Goal: Communication & Community: Participate in discussion

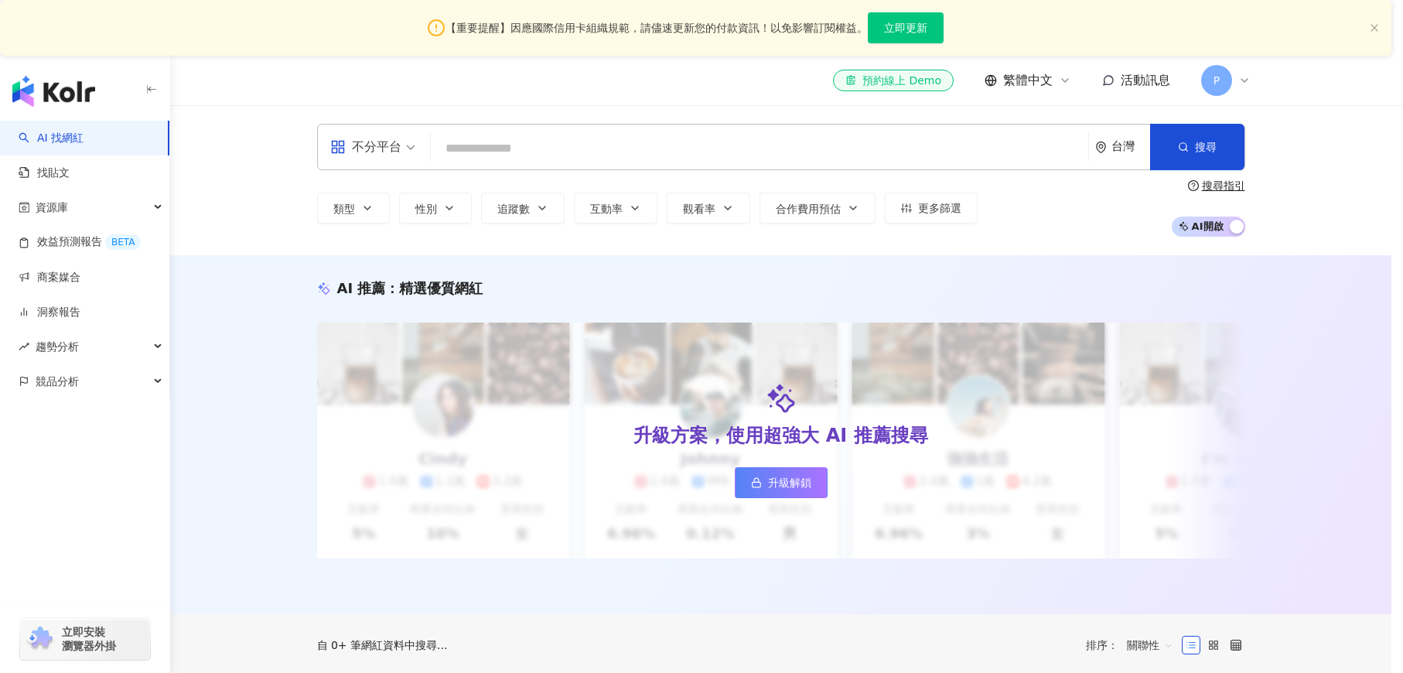
click at [54, 281] on div "全新功能上線 效益預測報告 AI 助力預估成效，一鍵建立提案。挑選想合作的網紅，AI 便能替您預估成效！除了貼文觸及數、分享數...等數據預測，更能預估口碑價…" at bounding box center [701, 336] width 1403 height 673
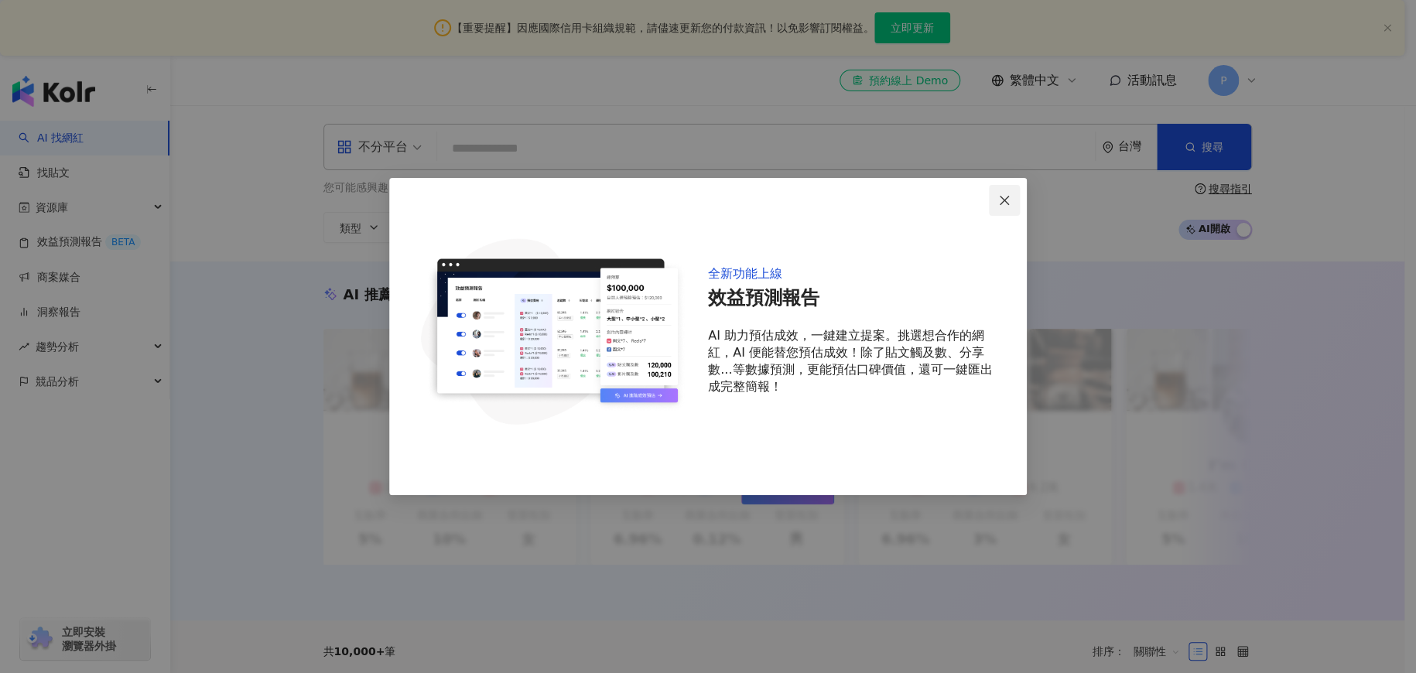
click at [1004, 200] on icon "close" at bounding box center [1004, 200] width 12 height 12
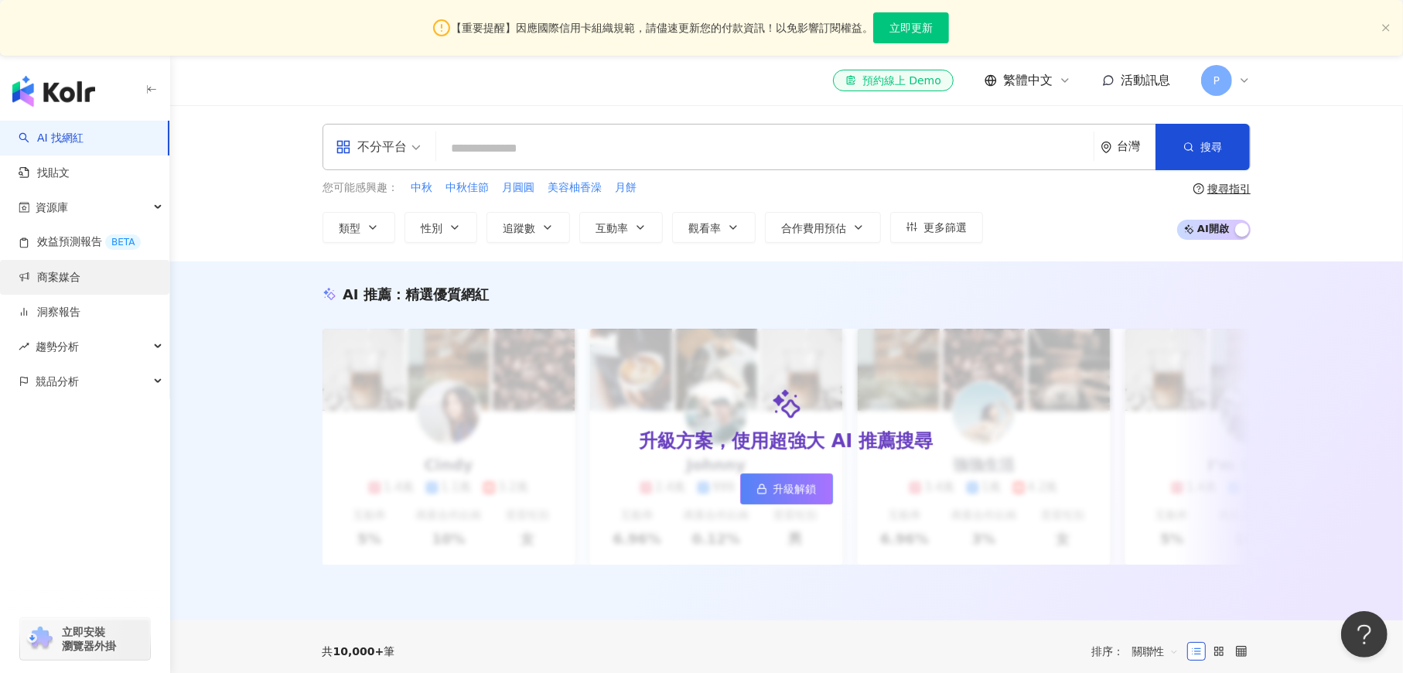
click at [60, 270] on link "商案媒合" at bounding box center [50, 277] width 62 height 15
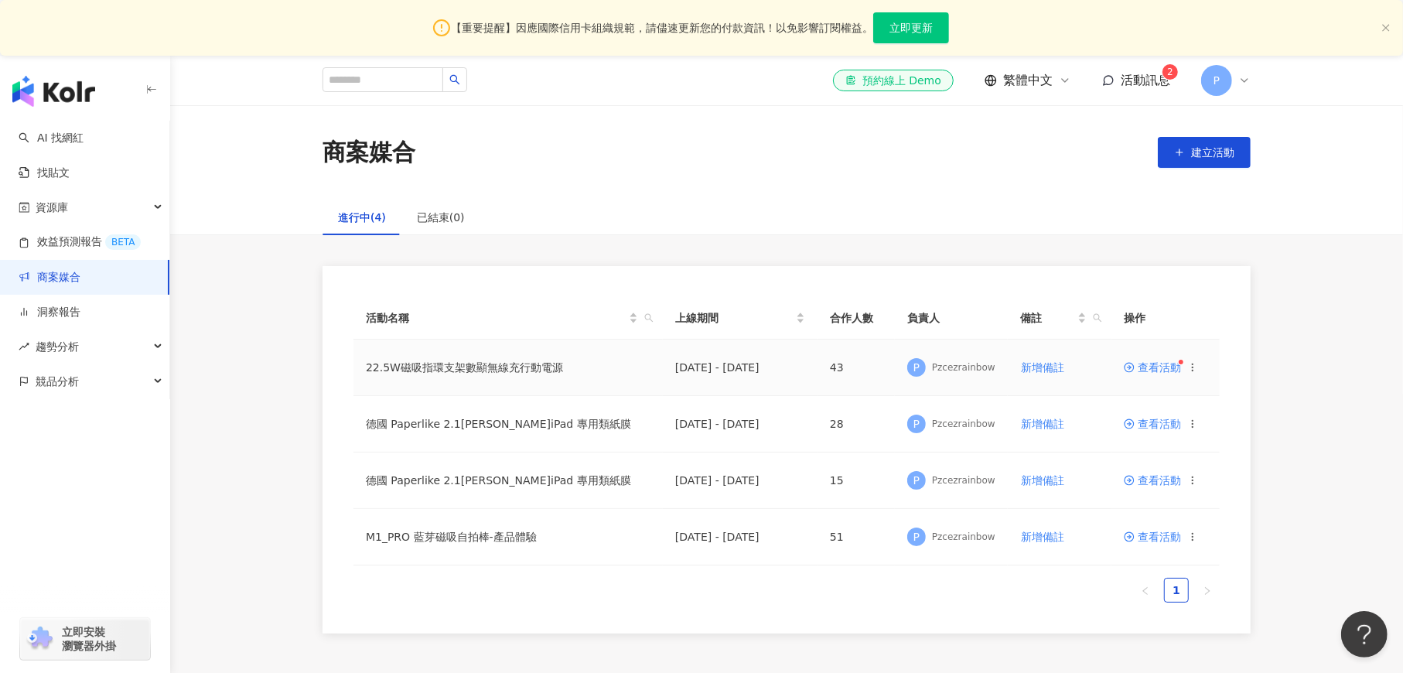
click at [1153, 370] on span "查看活動" at bounding box center [1152, 367] width 57 height 11
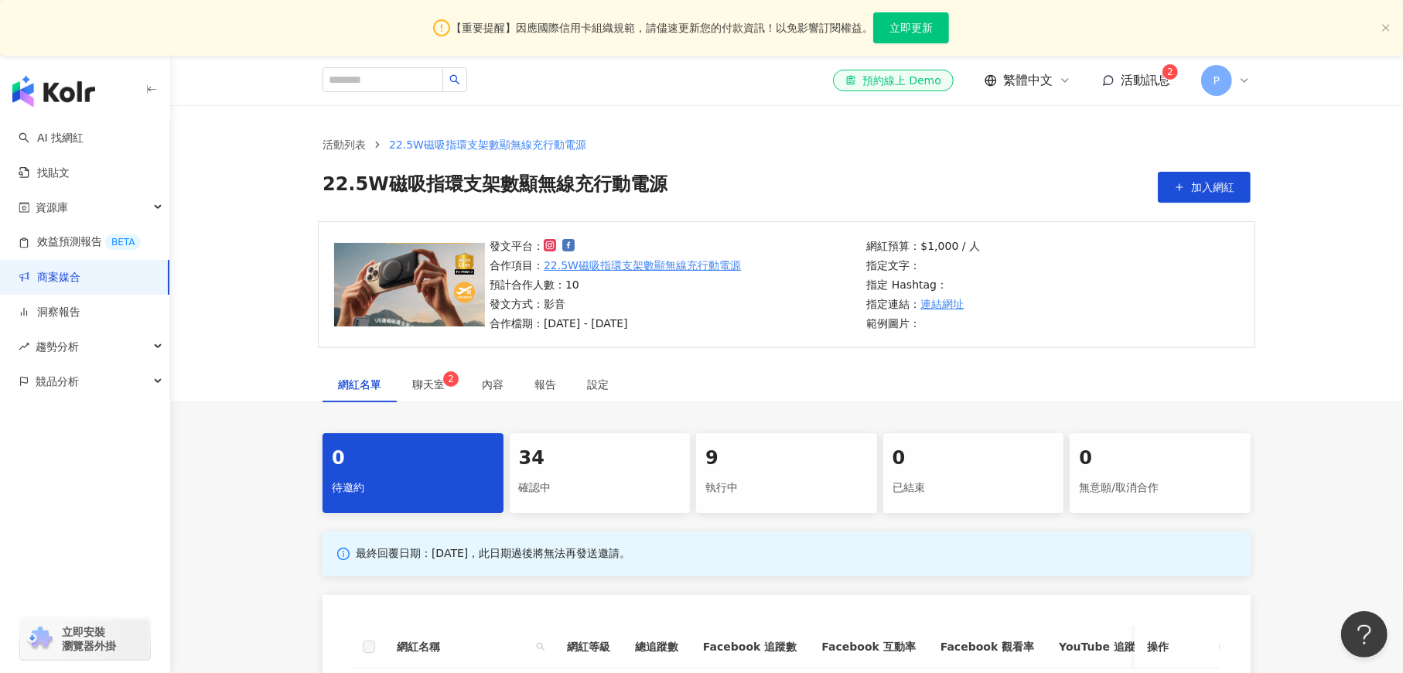
scroll to position [232, 0]
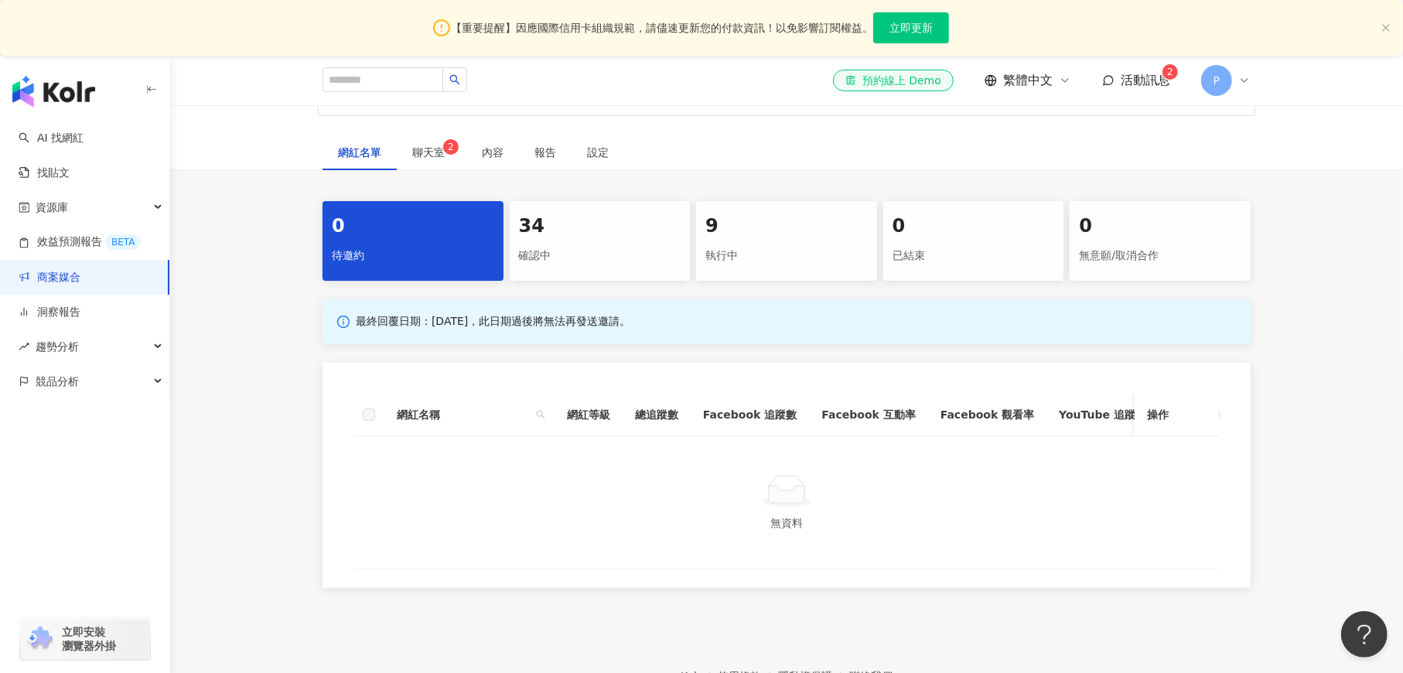
click at [780, 252] on div "執行中" at bounding box center [786, 256] width 162 height 26
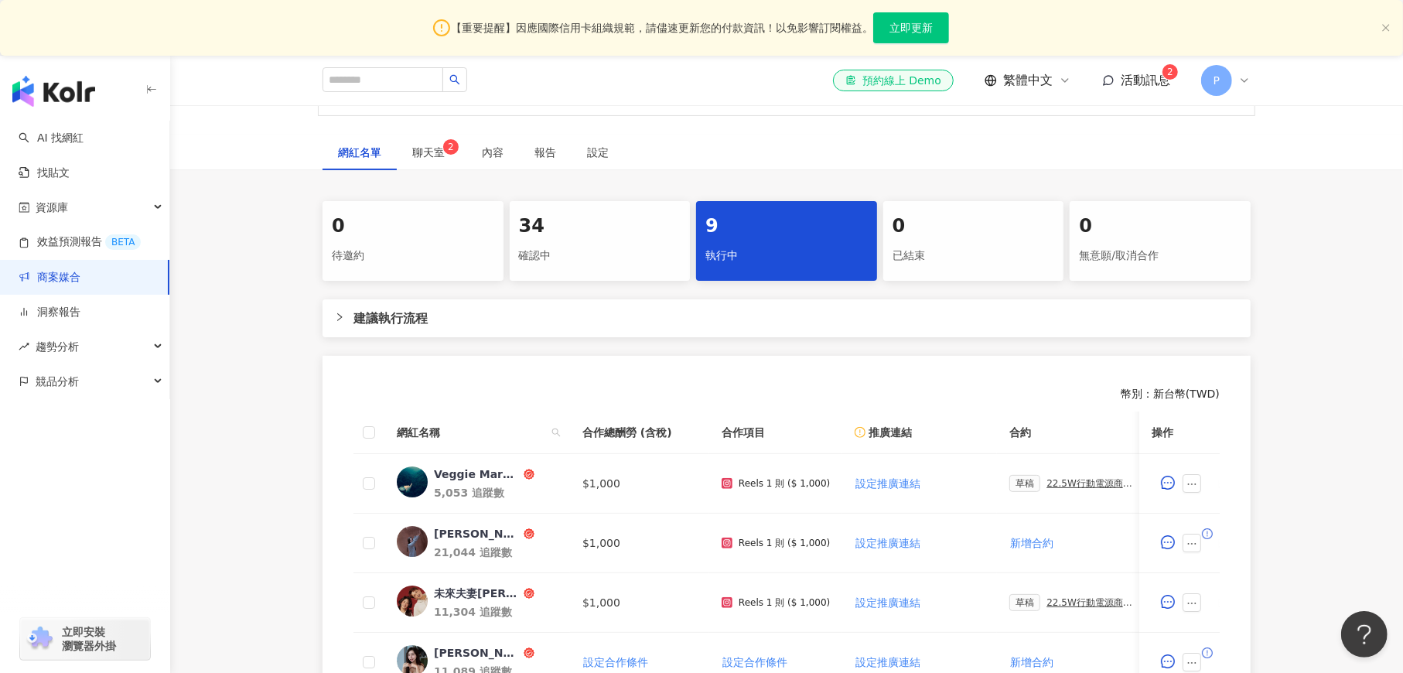
scroll to position [464, 0]
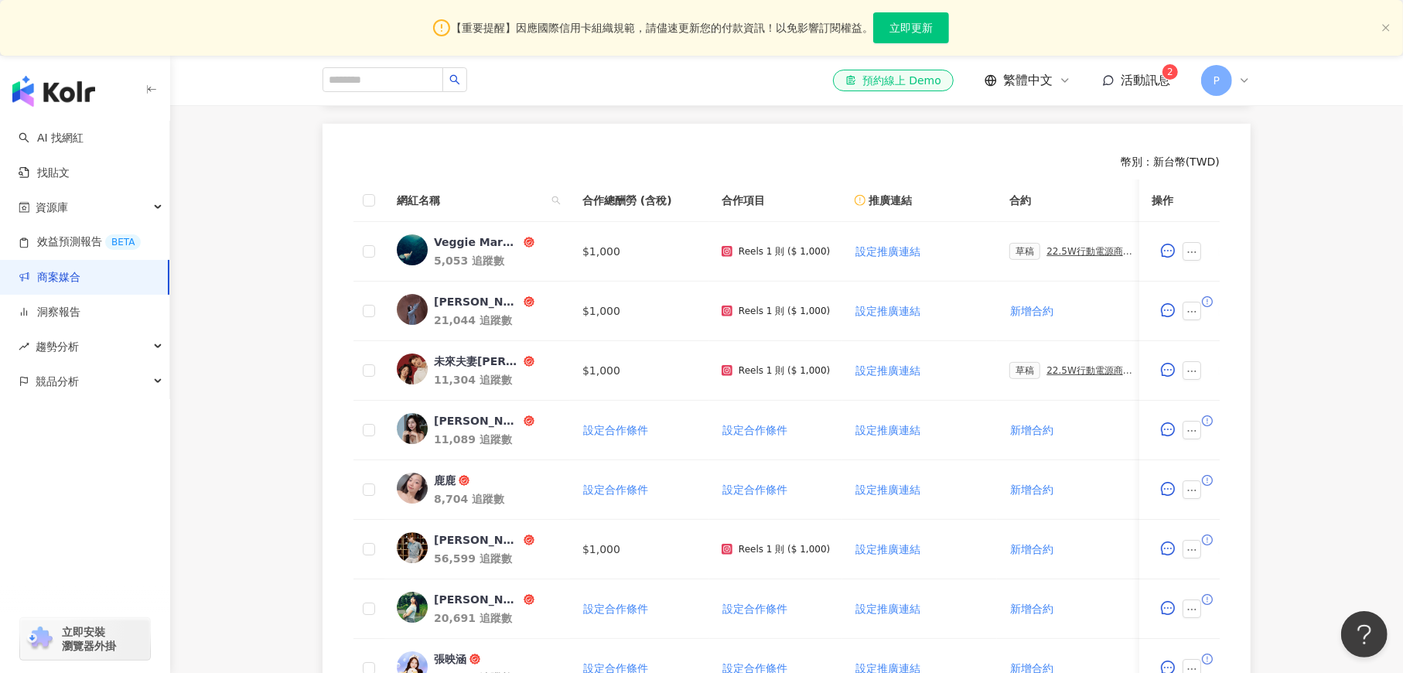
click at [1139, 79] on span "活動訊息" at bounding box center [1146, 80] width 50 height 15
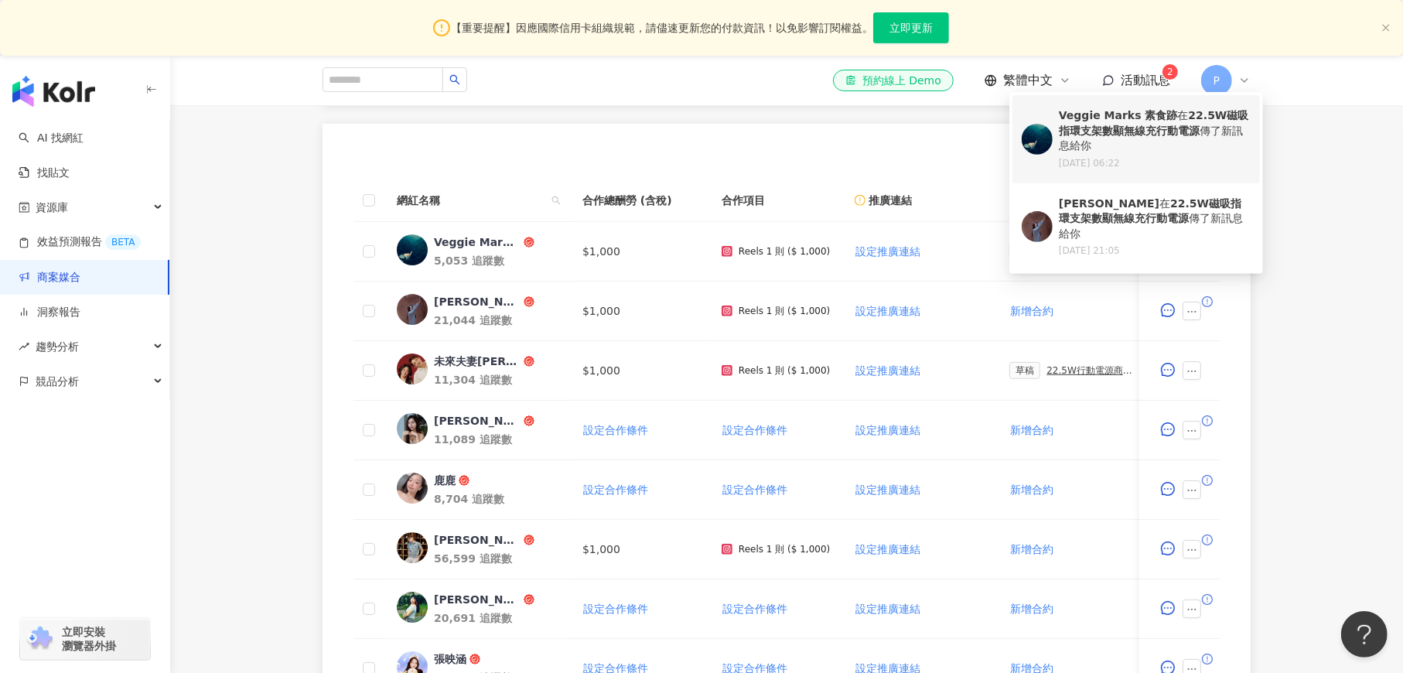
click at [1183, 142] on div "Veggie Marks 素食跡 在 22.5W磁吸指環支架數顯無線充行動電源 傳了新訊息給你" at bounding box center [1155, 131] width 192 height 46
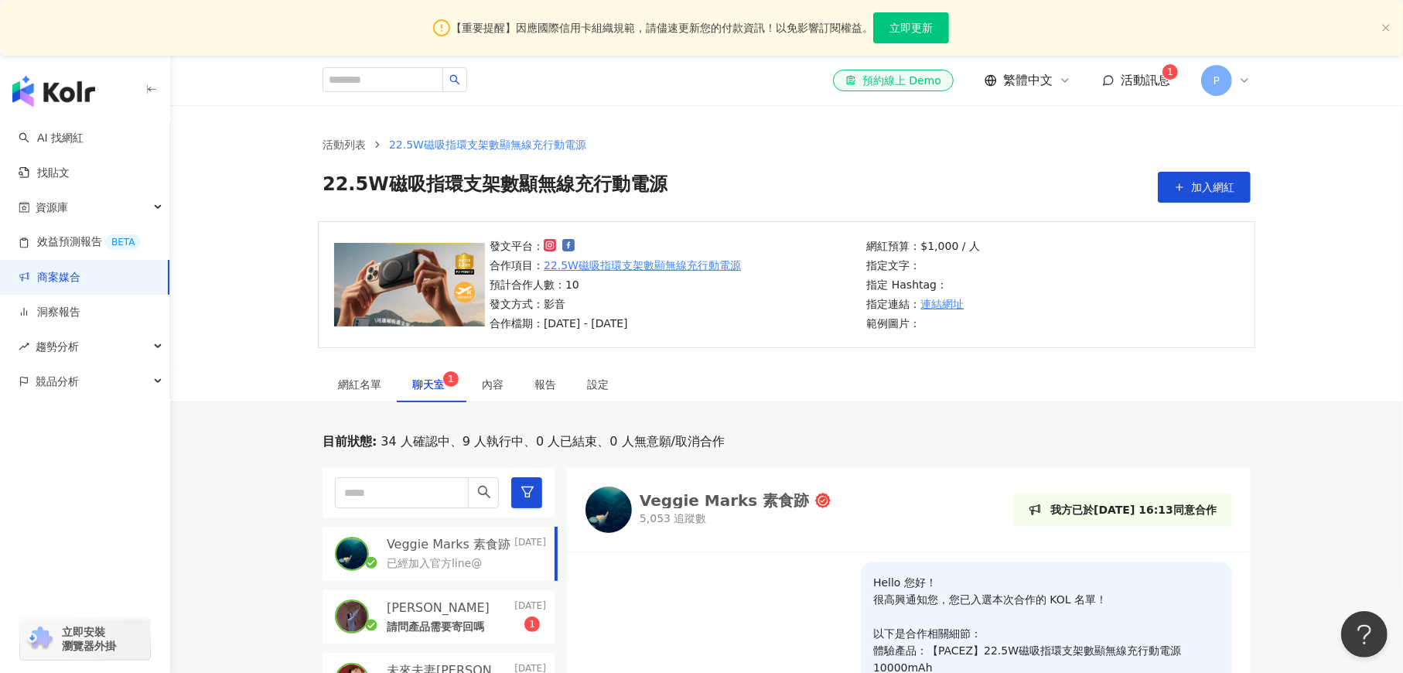
scroll to position [464, 0]
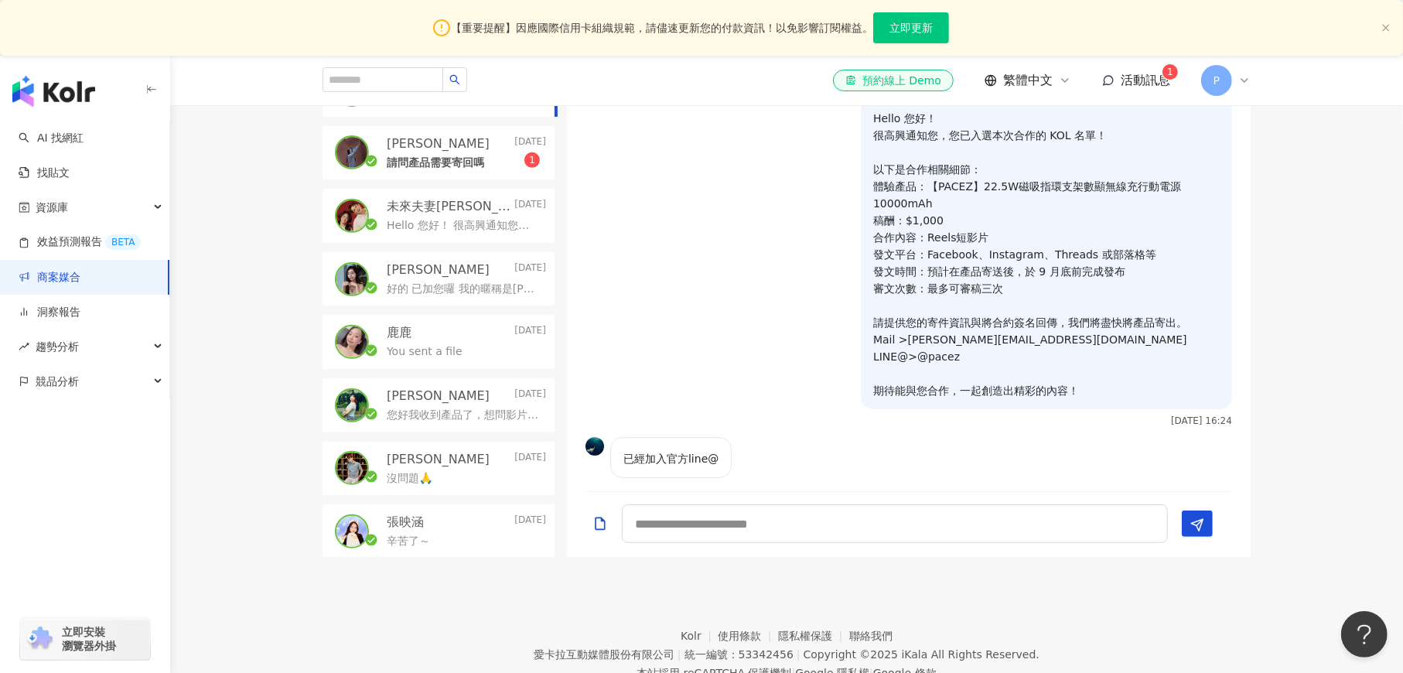
click at [477, 139] on div "yu芷妤 2025/9/19" at bounding box center [466, 143] width 159 height 17
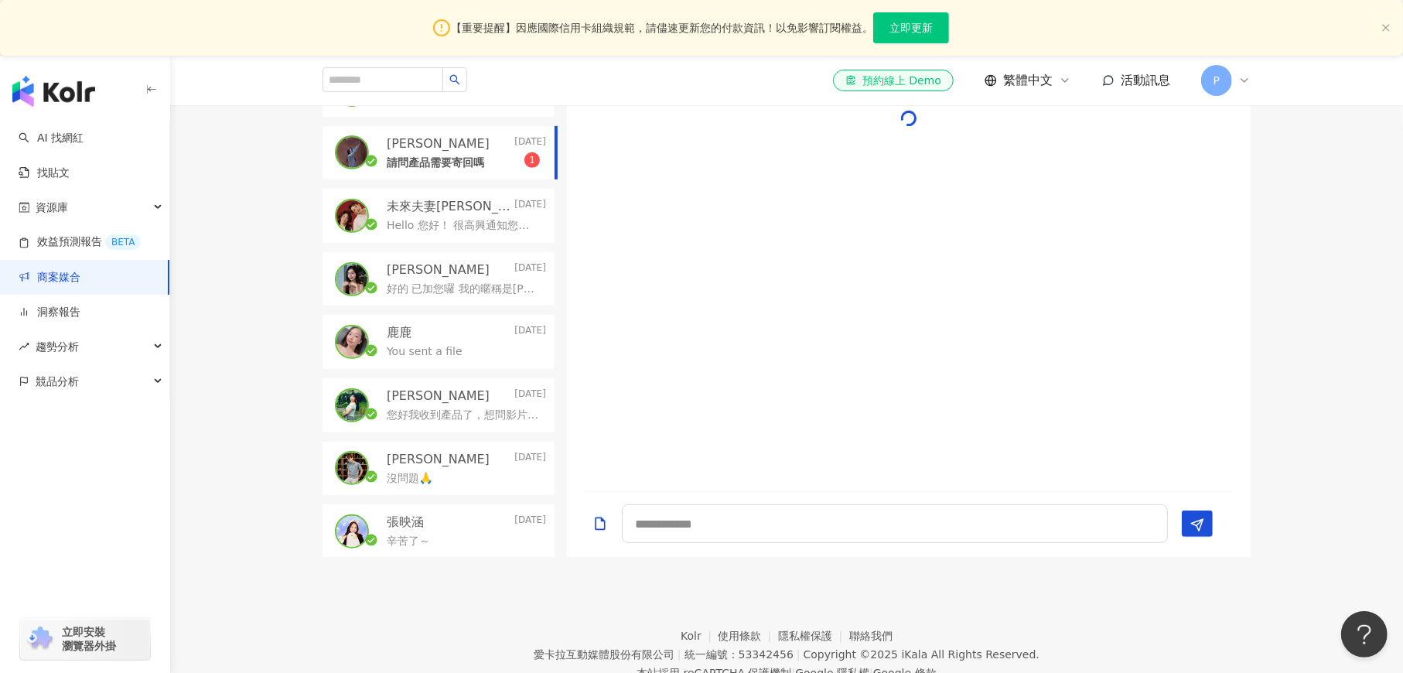
scroll to position [29, 0]
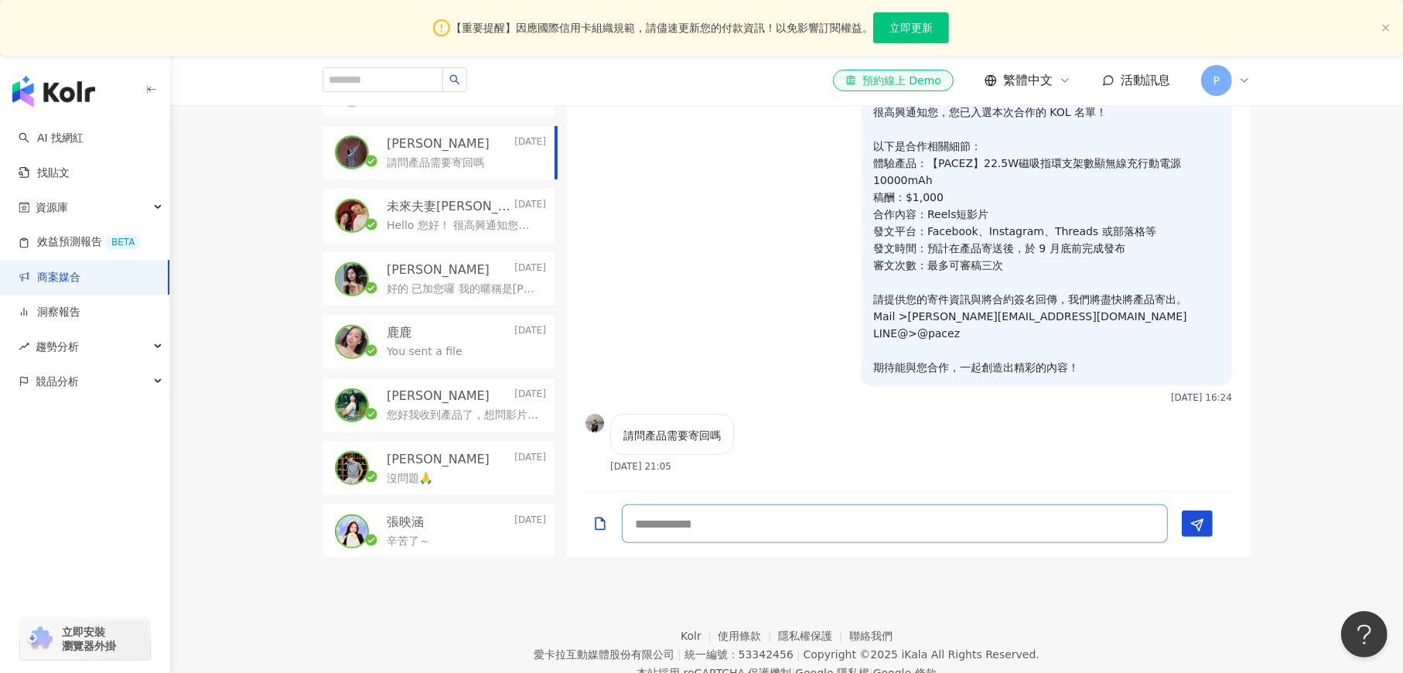
click at [665, 529] on textarea at bounding box center [895, 523] width 546 height 39
type textarea "*********"
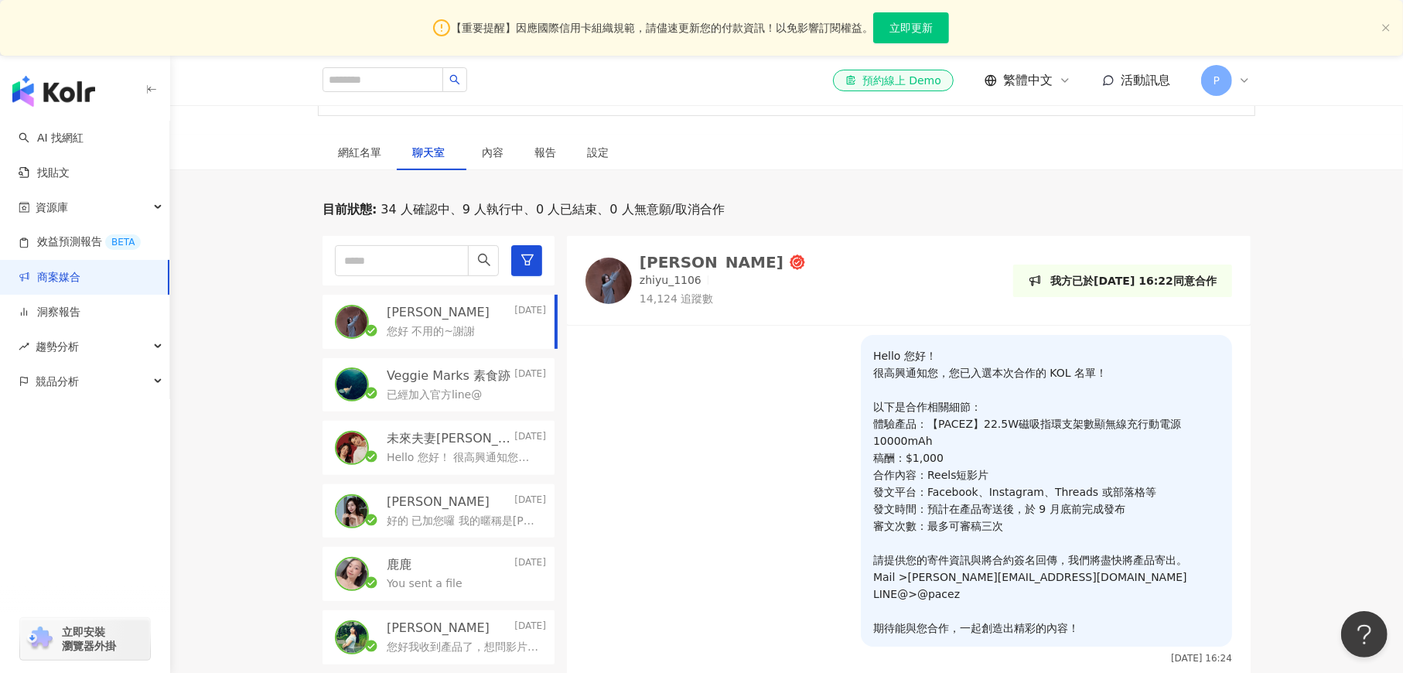
scroll to position [95, 0]
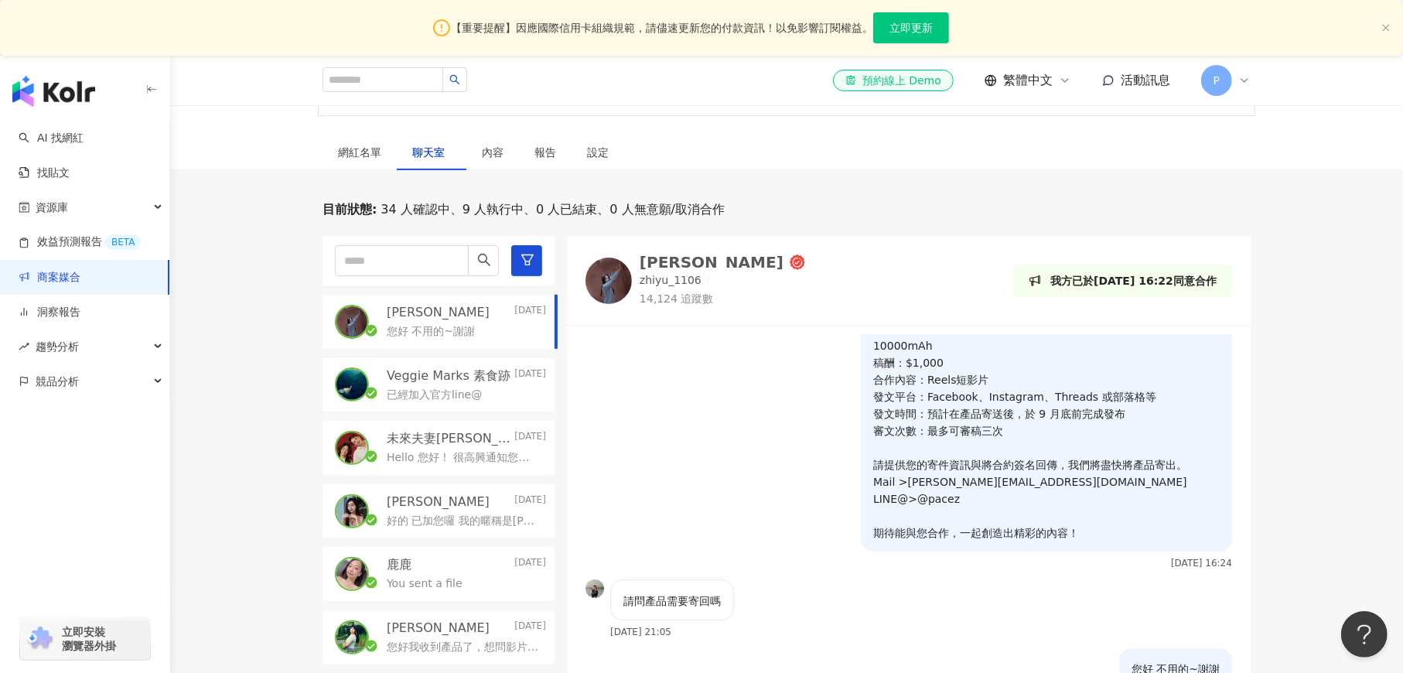
click at [459, 440] on p "未來夫妻Monica & Kim" at bounding box center [449, 438] width 125 height 17
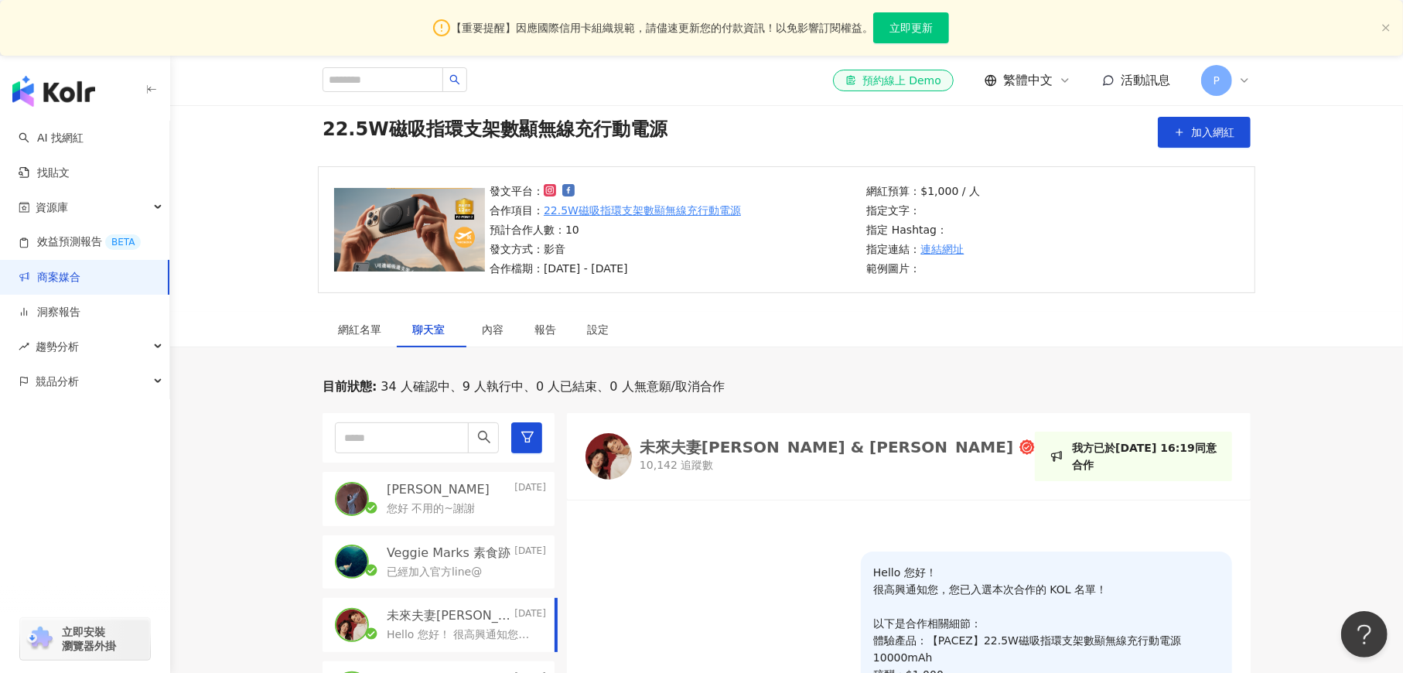
scroll to position [287, 0]
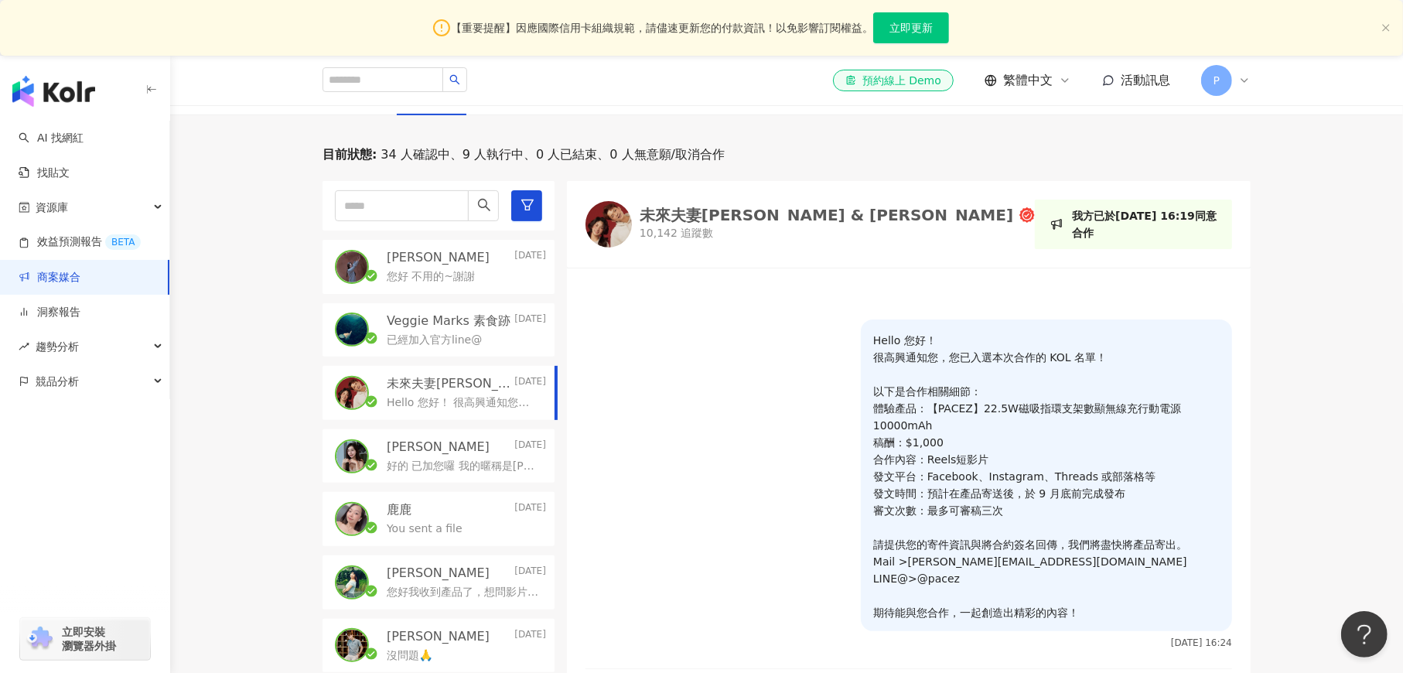
click at [464, 257] on div "yu芷妤 Today" at bounding box center [466, 257] width 159 height 17
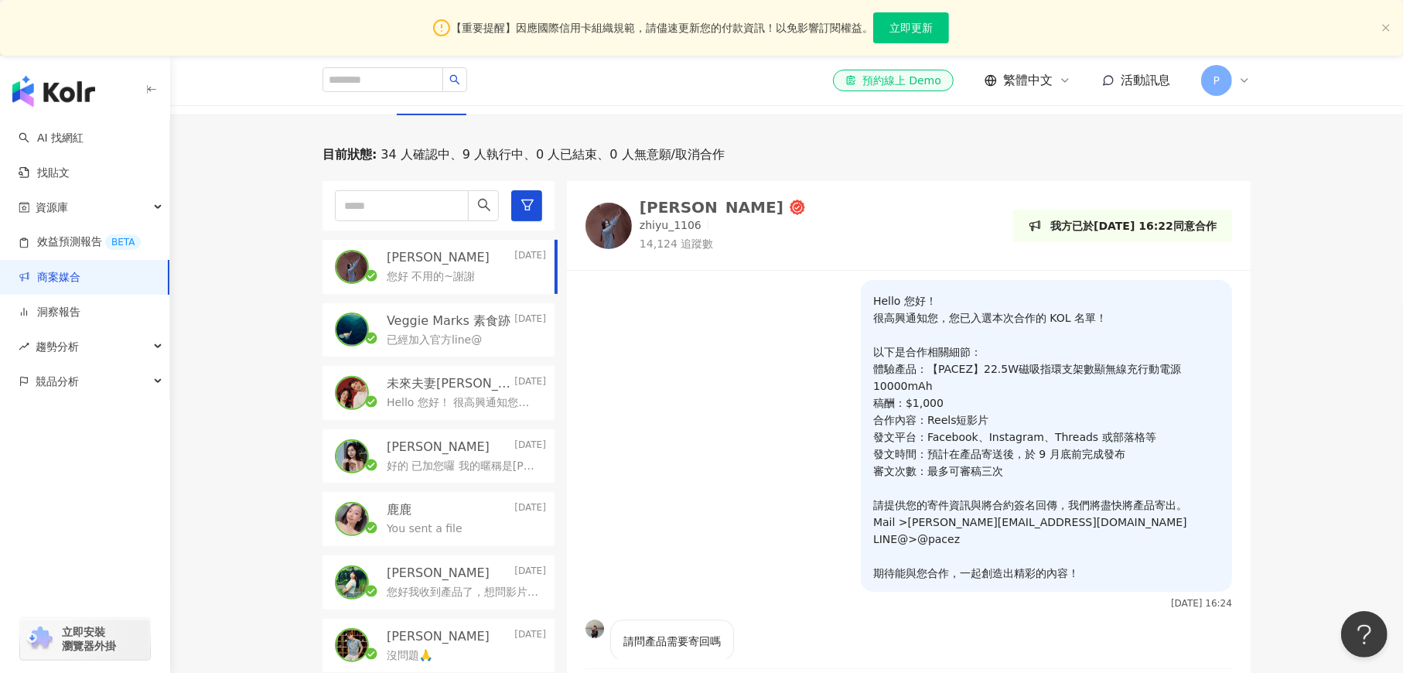
scroll to position [95, 0]
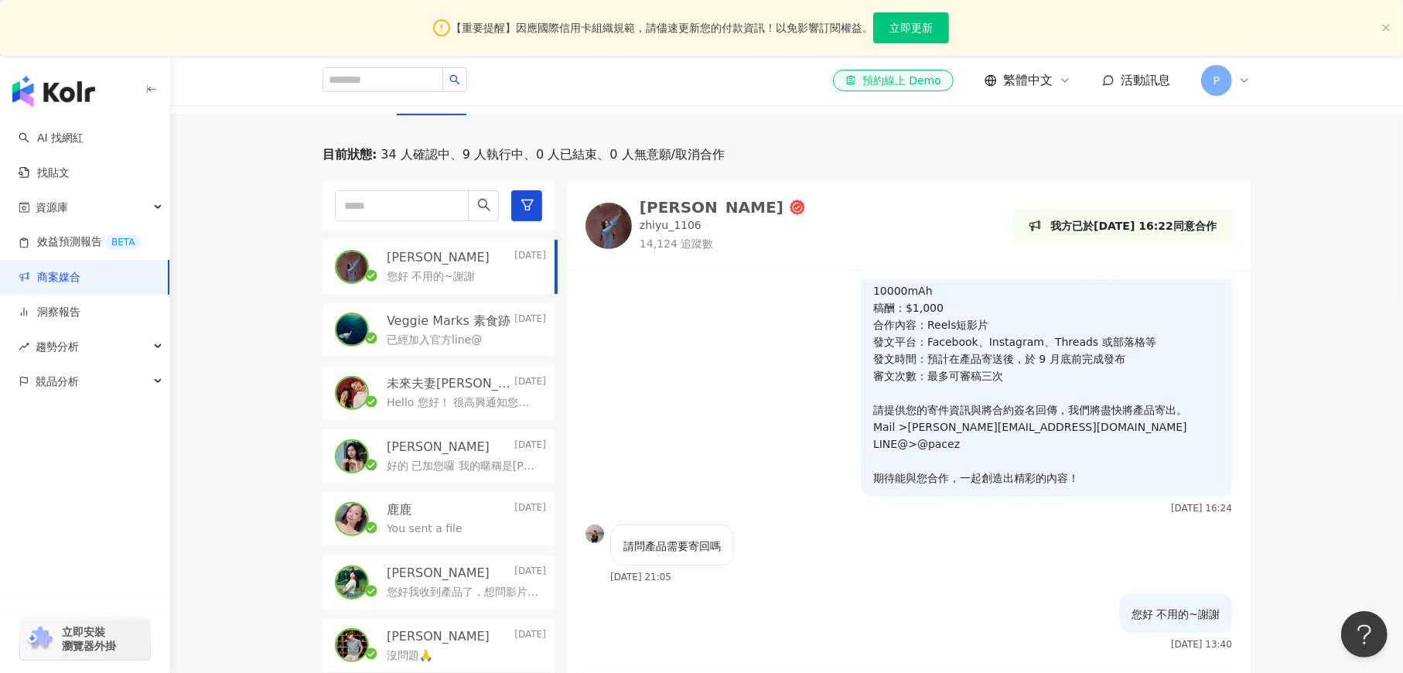
click at [673, 226] on p "zhiyu_1106" at bounding box center [671, 225] width 62 height 15
click at [483, 330] on div "已經加入官方line@" at bounding box center [466, 339] width 159 height 19
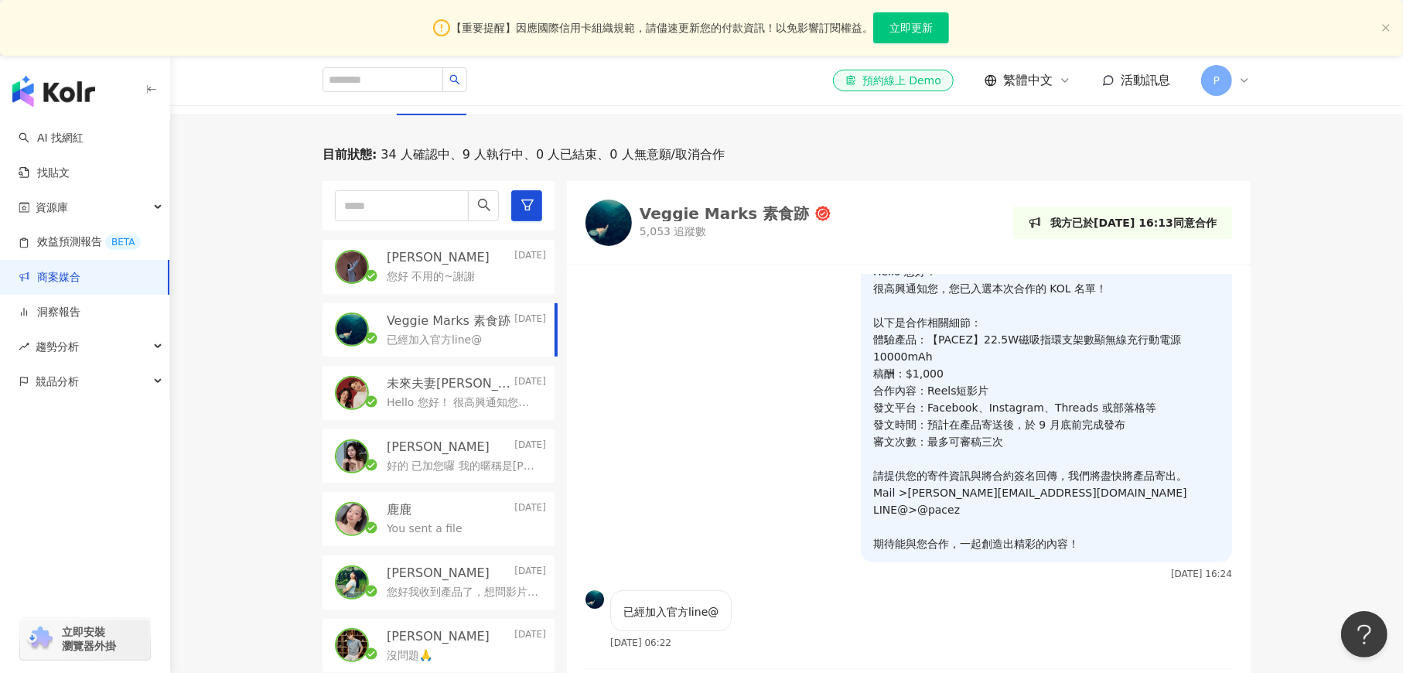
scroll to position [23, 0]
click at [734, 214] on div "Veggie Marks 素食跡" at bounding box center [724, 213] width 169 height 15
click at [474, 278] on div "您好 不用的~謝謝" at bounding box center [466, 275] width 159 height 19
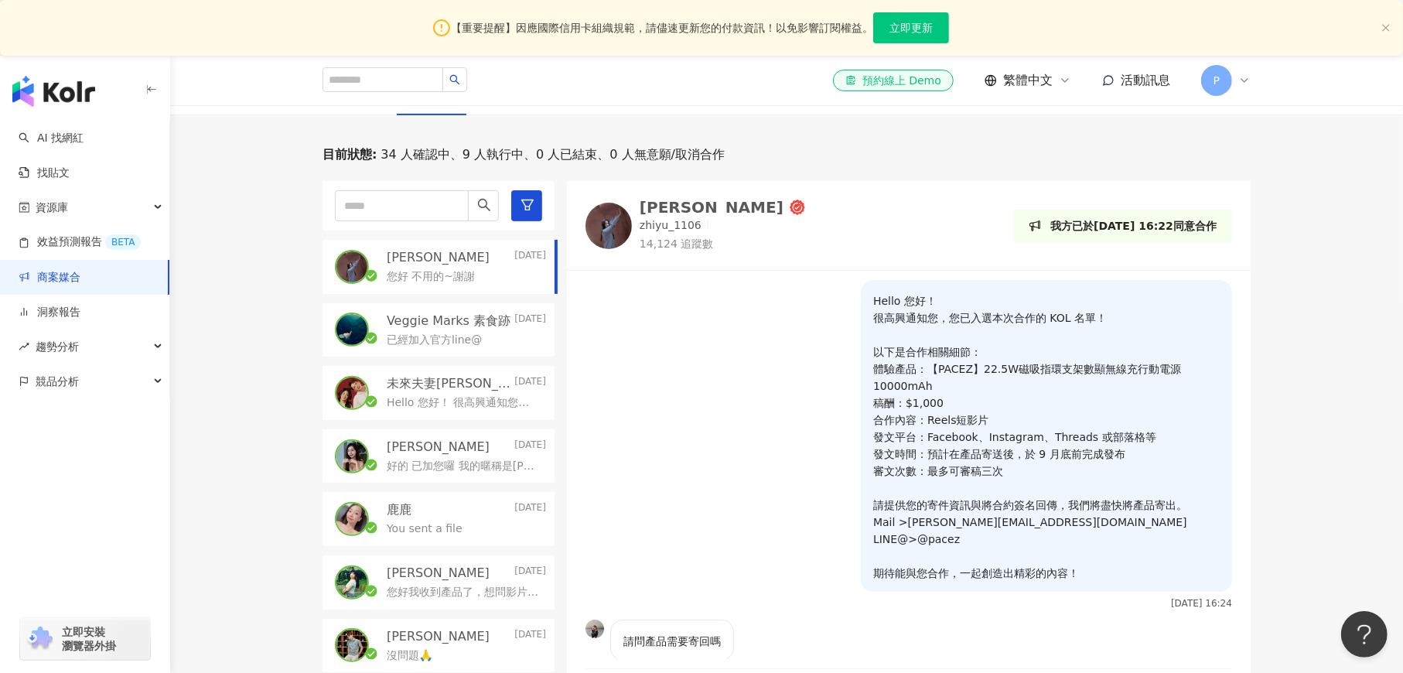
scroll to position [95, 0]
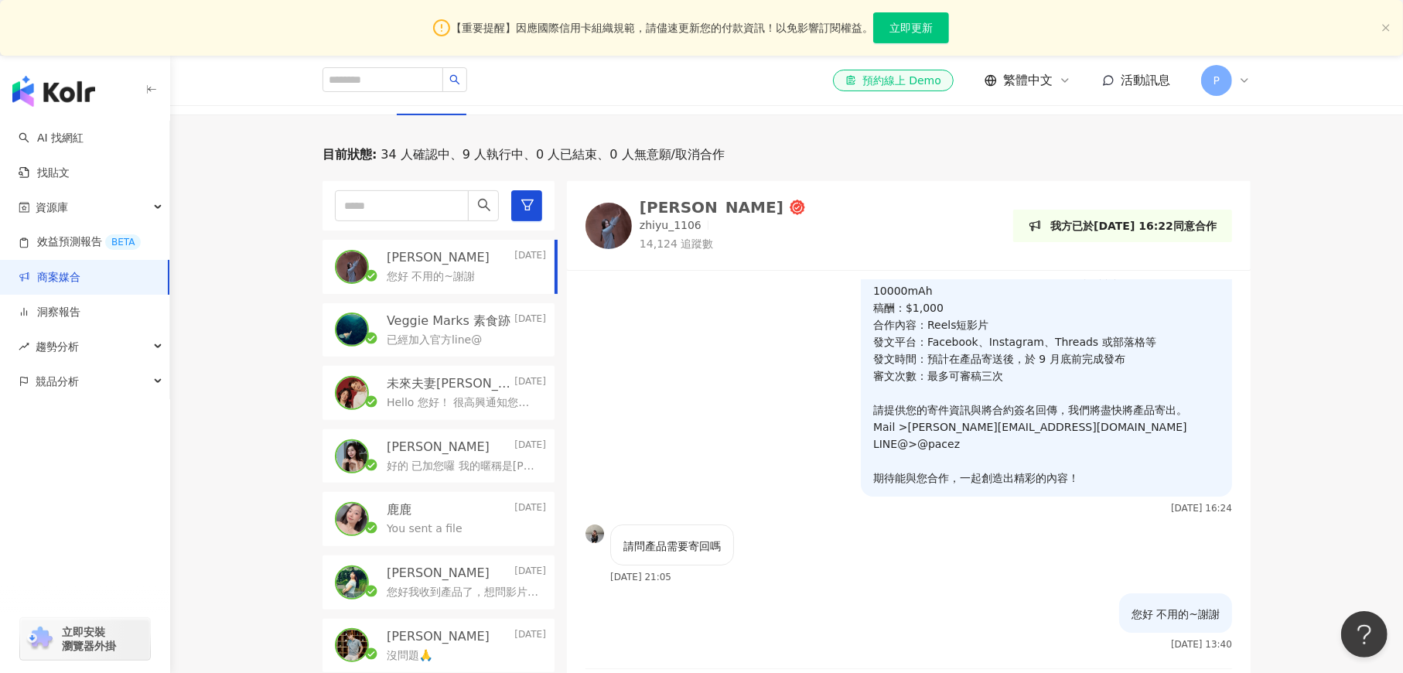
click at [666, 207] on div "[PERSON_NAME]" at bounding box center [712, 207] width 144 height 15
click at [487, 390] on p "未來夫妻Monica & Kim" at bounding box center [449, 383] width 125 height 17
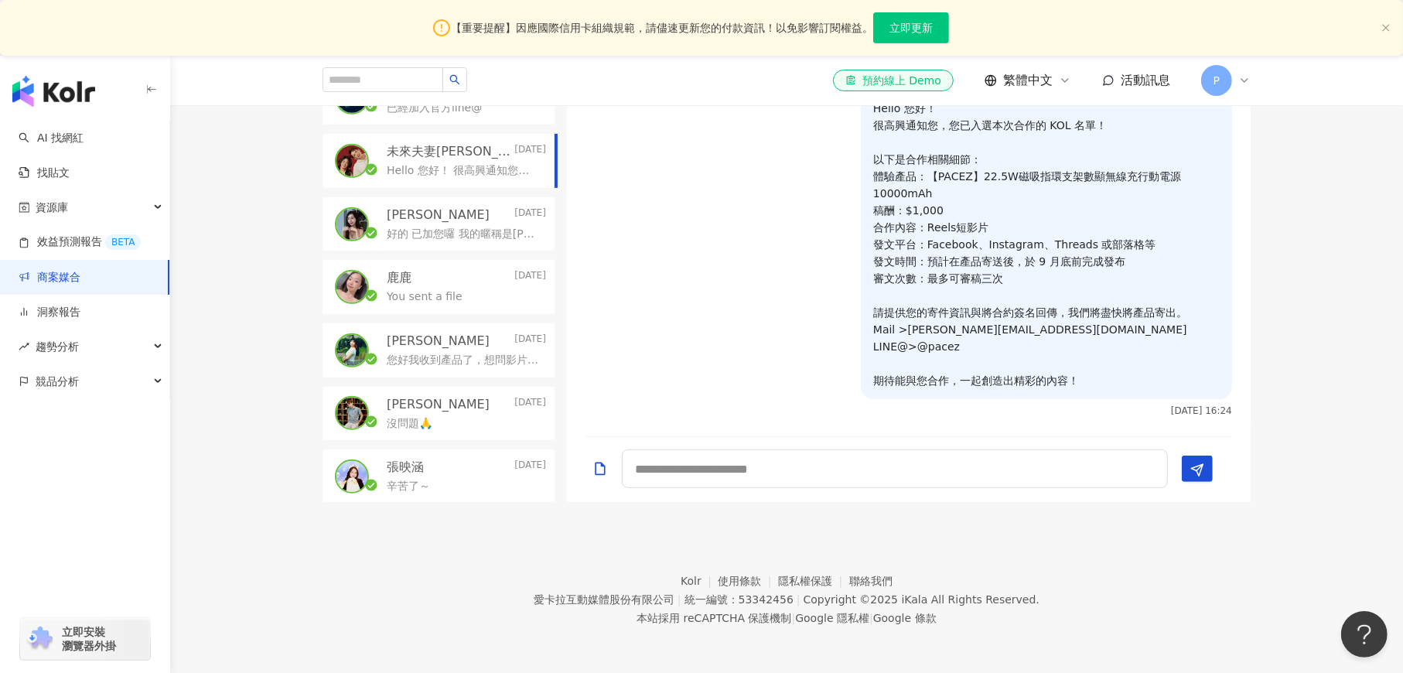
scroll to position [287, 0]
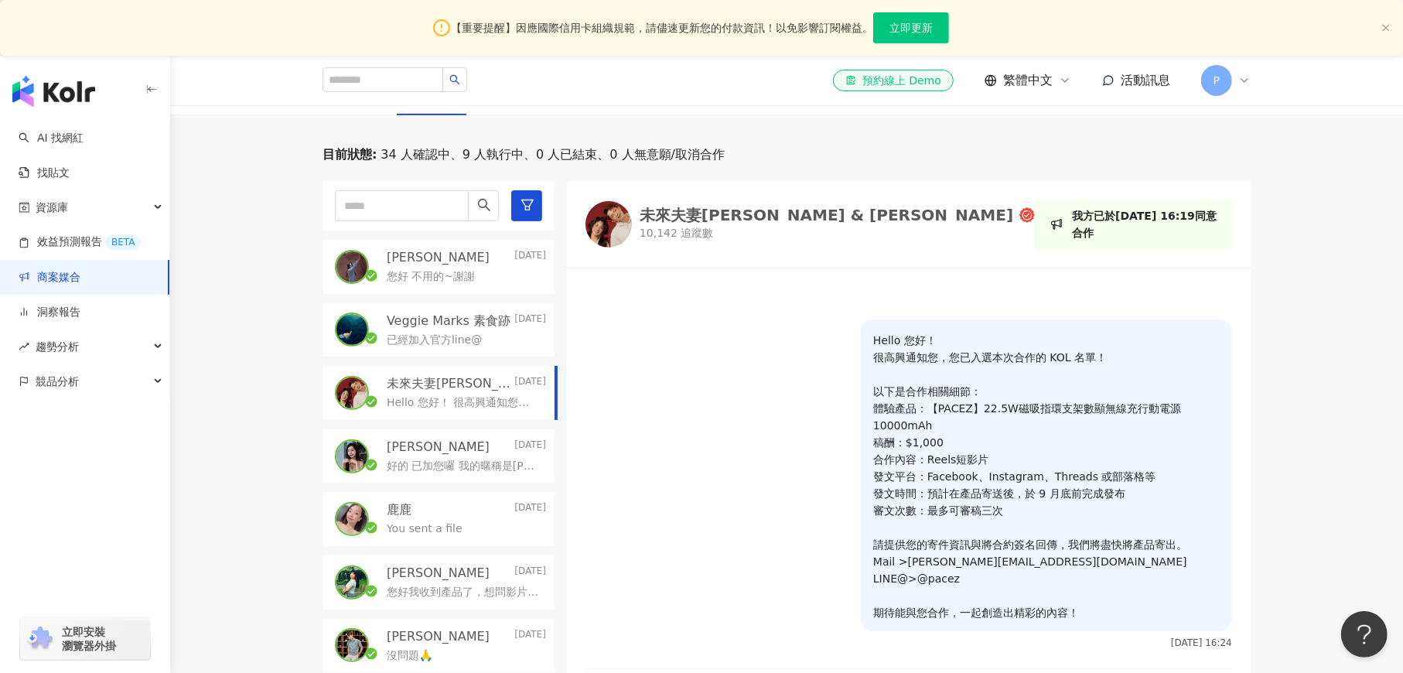
click at [716, 211] on div "未來夫妻Monica & Kim" at bounding box center [827, 214] width 374 height 15
drag, startPoint x: 681, startPoint y: 314, endPoint x: 866, endPoint y: 19, distance: 348.3
click at [681, 312] on div at bounding box center [909, 299] width 684 height 42
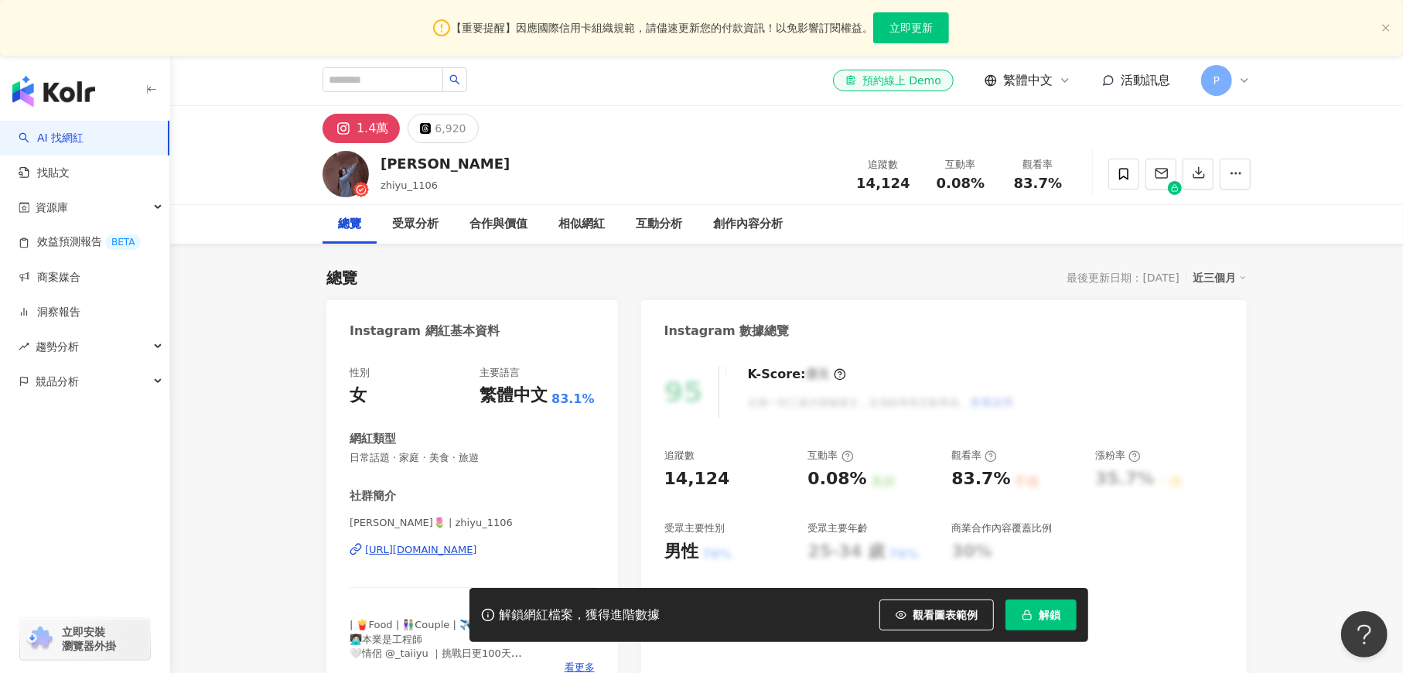
click at [456, 550] on div "https://www.instagram.com/zhiyu_1106/" at bounding box center [421, 550] width 112 height 14
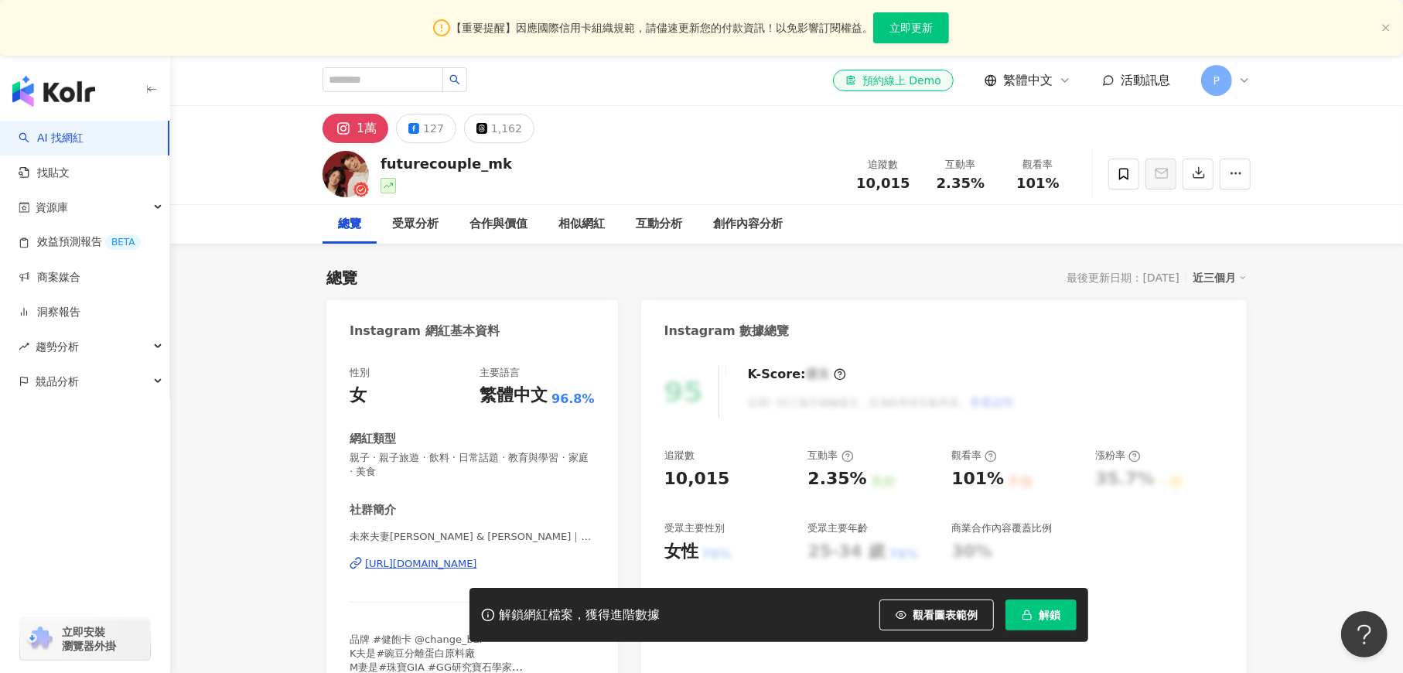
click at [477, 562] on div "https://www.instagram.com/futurecouple_mk/" at bounding box center [421, 564] width 112 height 14
copy div "futurecouple_mk"
drag, startPoint x: 513, startPoint y: 164, endPoint x: 380, endPoint y: 163, distance: 133.0
click at [380, 163] on div "futurecouple_mk 追蹤數 10,015 互動率 2.35% 觀看率 101%" at bounding box center [787, 173] width 990 height 61
